Goal: Transaction & Acquisition: Book appointment/travel/reservation

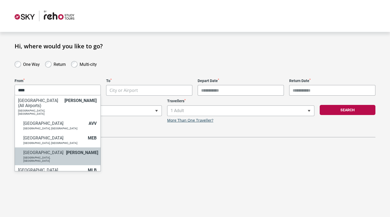
type input "****"
select select "MELA"
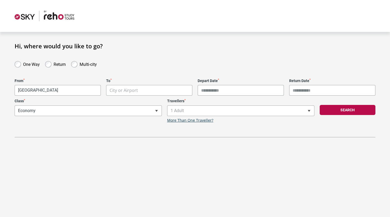
click at [148, 93] on body "**********" at bounding box center [195, 108] width 390 height 217
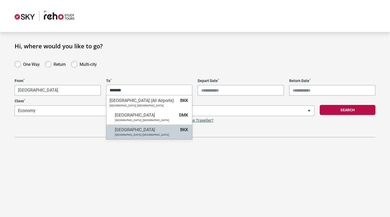
type input "*******"
select select "BKKA"
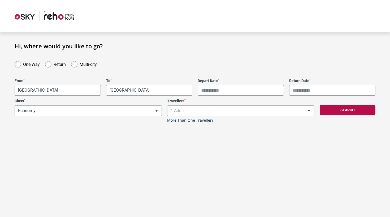
click at [209, 92] on input "Depart Date *" at bounding box center [240, 90] width 86 height 11
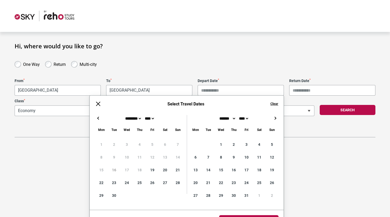
click at [276, 116] on button "→" at bounding box center [275, 118] width 6 height 6
type input "**********"
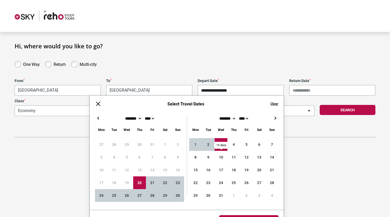
type input "**********"
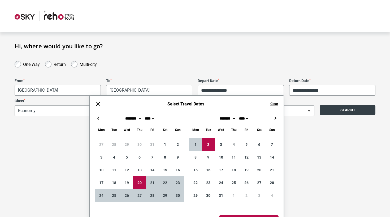
click at [361, 108] on button "Search" at bounding box center [347, 110] width 56 height 10
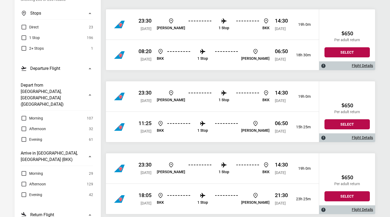
scroll to position [90, 0]
click at [150, 23] on p "23:30" at bounding box center [144, 20] width 13 height 6
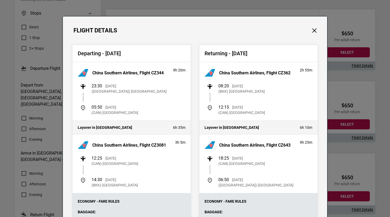
click at [50, 162] on div "Flight Details Departing - [DATE] China Southern Airlines, Flight CZ344 9h 20m …" at bounding box center [195, 108] width 390 height 217
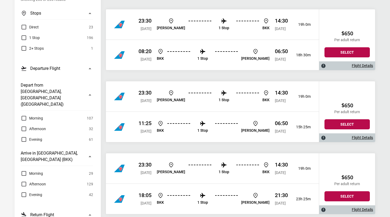
scroll to position [87, 0]
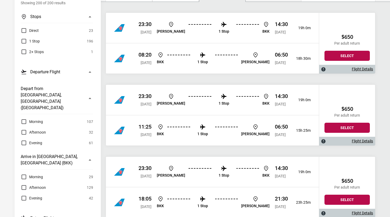
click at [126, 25] on div at bounding box center [124, 28] width 20 height 11
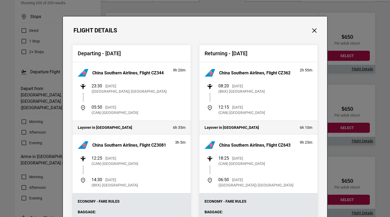
scroll to position [0, 0]
click at [62, 114] on div "Flight Details Departing - [DATE] China Southern Airlines, Flight CZ344 9h 20m …" at bounding box center [195, 108] width 390 height 217
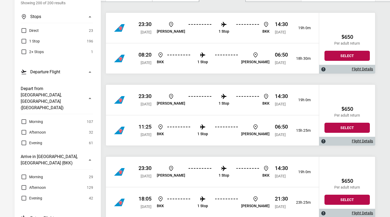
click at [138, 21] on p "23:30" at bounding box center [144, 24] width 13 height 6
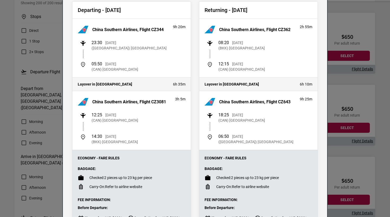
scroll to position [44, 0]
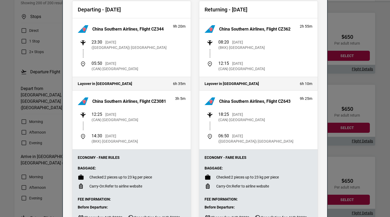
click at [36, 139] on div "Flight Details Departing - [DATE] China Southern Airlines, Flight CZ344 9h 20m …" at bounding box center [195, 108] width 390 height 217
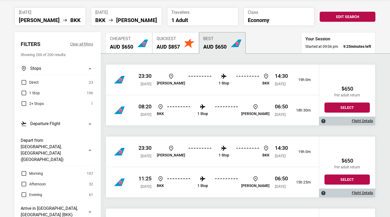
scroll to position [88, 0]
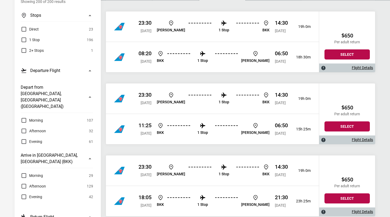
click at [37, 32] on span "Direct" at bounding box center [34, 29] width 10 height 6
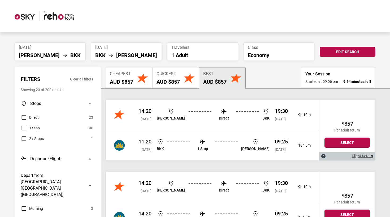
scroll to position [0, 0]
click at [62, 54] on icon at bounding box center [65, 55] width 6 height 6
click at [341, 48] on button "Edit Search" at bounding box center [347, 52] width 56 height 10
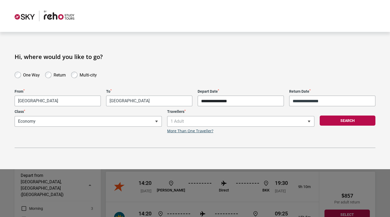
click at [219, 102] on input "**********" at bounding box center [240, 100] width 86 height 11
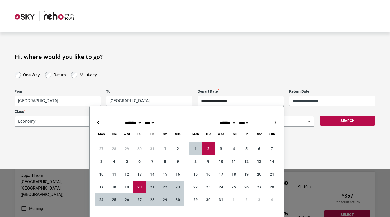
type input "**********"
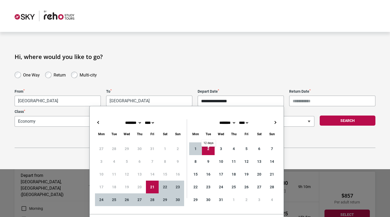
type input "**********"
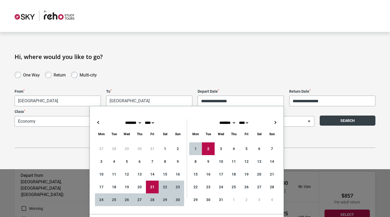
click at [340, 124] on button "Search" at bounding box center [347, 120] width 56 height 10
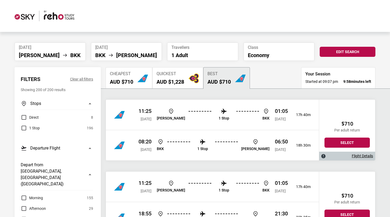
click at [28, 118] on label "Direct" at bounding box center [30, 117] width 18 height 6
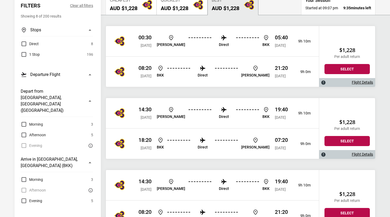
scroll to position [75, 0]
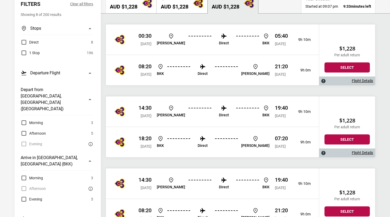
click at [260, 115] on div "14:30 [DATE] [PERSON_NAME] Direct BKK 19:40 [DATE]" at bounding box center [212, 111] width 149 height 14
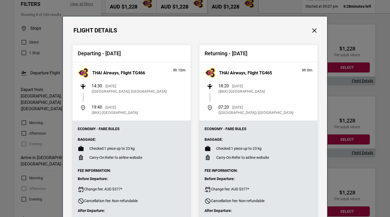
scroll to position [0, 0]
click at [314, 32] on button "Close" at bounding box center [314, 30] width 7 height 7
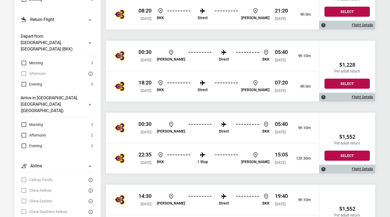
scroll to position [281, 0]
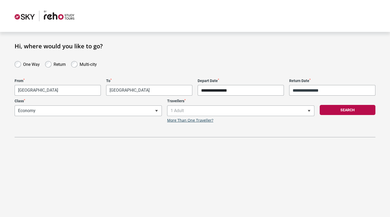
click at [216, 93] on input "**********" at bounding box center [240, 90] width 86 height 11
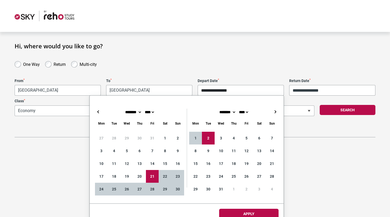
type input "**********"
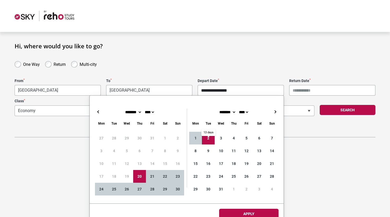
type input "**********"
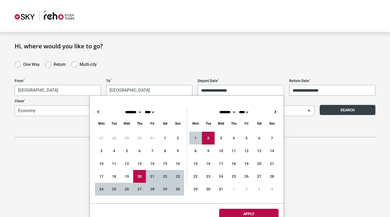
click at [354, 107] on button "Search" at bounding box center [347, 110] width 56 height 10
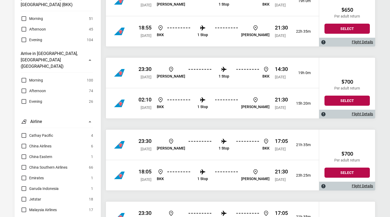
scroll to position [337, 0]
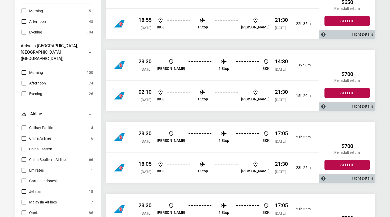
click at [24, 167] on label "Emirates" at bounding box center [32, 170] width 23 height 6
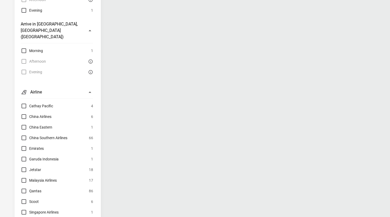
scroll to position [358, 0]
click at [26, 209] on label "Singapore Airlines" at bounding box center [40, 212] width 38 height 6
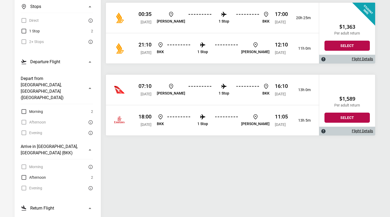
scroll to position [81, 0]
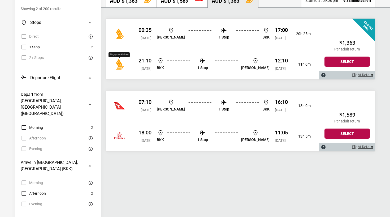
click at [121, 61] on img "China Southern Airlines" at bounding box center [119, 64] width 11 height 11
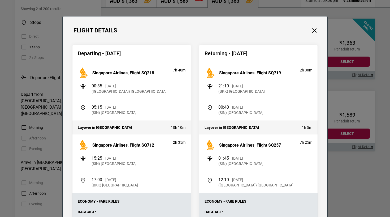
click at [6, 184] on div "Flight Details Departing - [DATE] Singapore Airlines, Flight SQ218 7h 40m 00:35…" at bounding box center [195, 108] width 390 height 217
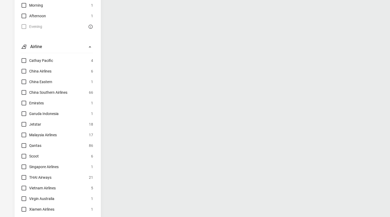
scroll to position [404, 0]
click at [25, 57] on label "Cathay Pacific" at bounding box center [37, 60] width 32 height 6
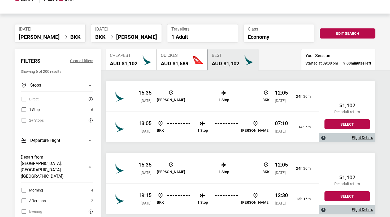
scroll to position [18, 0]
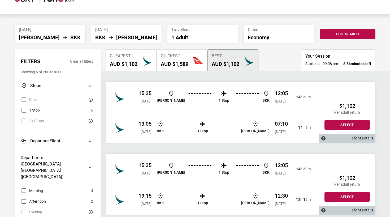
click at [149, 97] on div "15:35 [DATE]" at bounding box center [144, 97] width 13 height 14
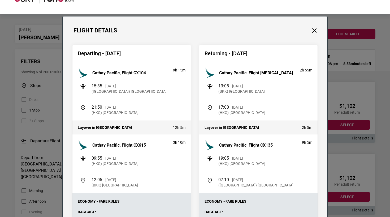
click at [42, 149] on div "Flight Details Departing - [DATE] Cathay Pacific, Flight CX104 9h 15m 15:35 [DA…" at bounding box center [195, 108] width 390 height 217
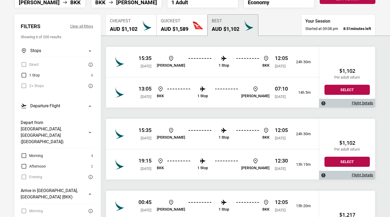
scroll to position [131, 0]
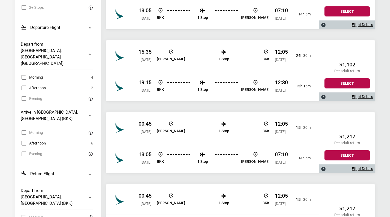
click at [151, 133] on span "[DATE]" at bounding box center [145, 131] width 11 height 4
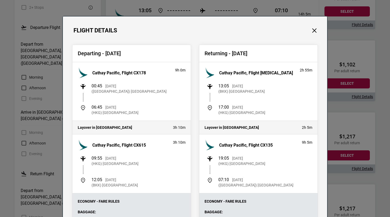
click at [152, 134] on div "Layover in [GEOGRAPHIC_DATA] 3h 10m" at bounding box center [131, 128] width 118 height 14
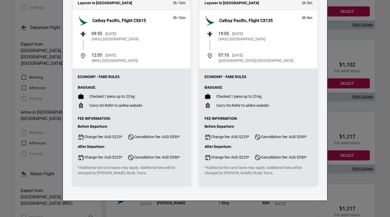
scroll to position [124, 0]
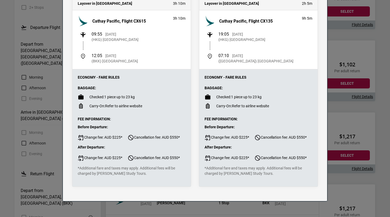
click at [45, 166] on div "Flight Details Departing - [DATE] Cathay Pacific, Flight CX178 9h 0m 00:45 [DAT…" at bounding box center [195, 108] width 390 height 217
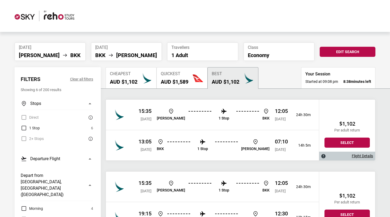
scroll to position [0, 0]
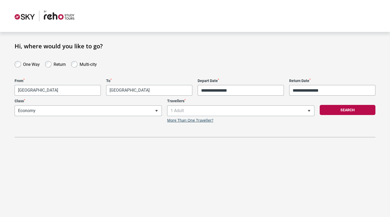
click at [59, 112] on div "**********" at bounding box center [88, 111] width 152 height 24
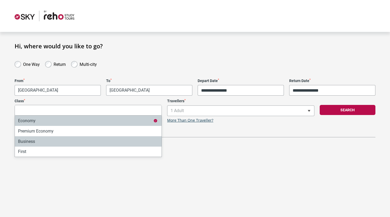
select select "*"
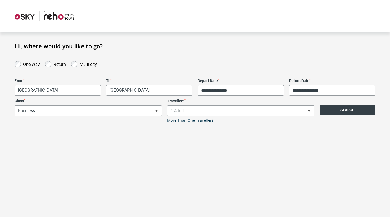
click at [329, 113] on button "Search" at bounding box center [347, 110] width 56 height 10
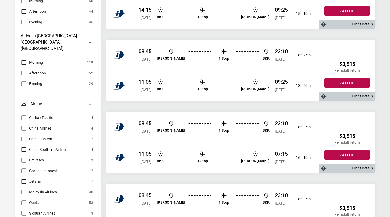
scroll to position [380, 0]
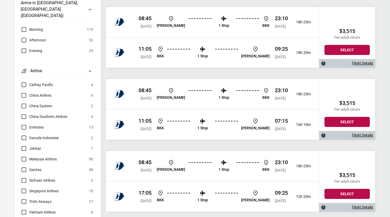
click at [43, 113] on span "China Southern Airlines" at bounding box center [48, 116] width 38 height 6
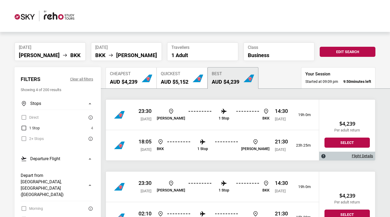
scroll to position [0, 0]
select select "*"
